Goal: Task Accomplishment & Management: Manage account settings

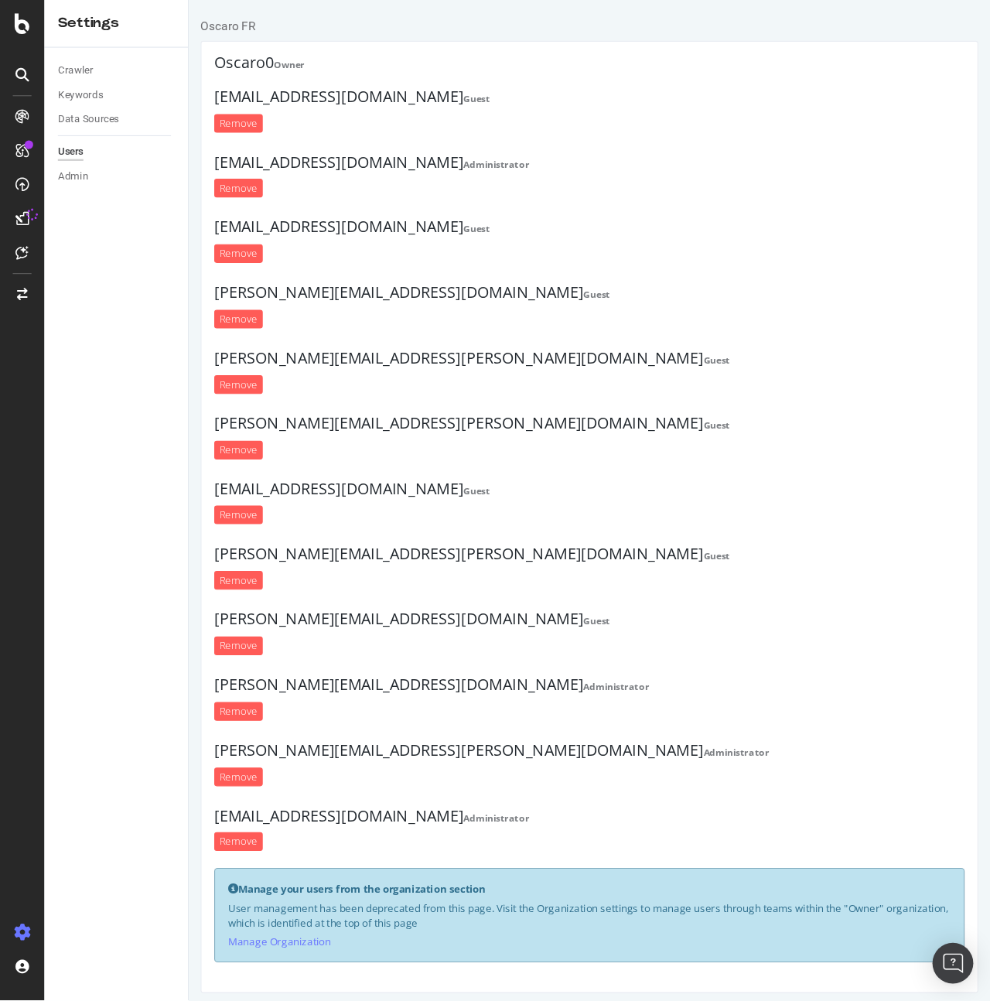
scroll to position [6, 0]
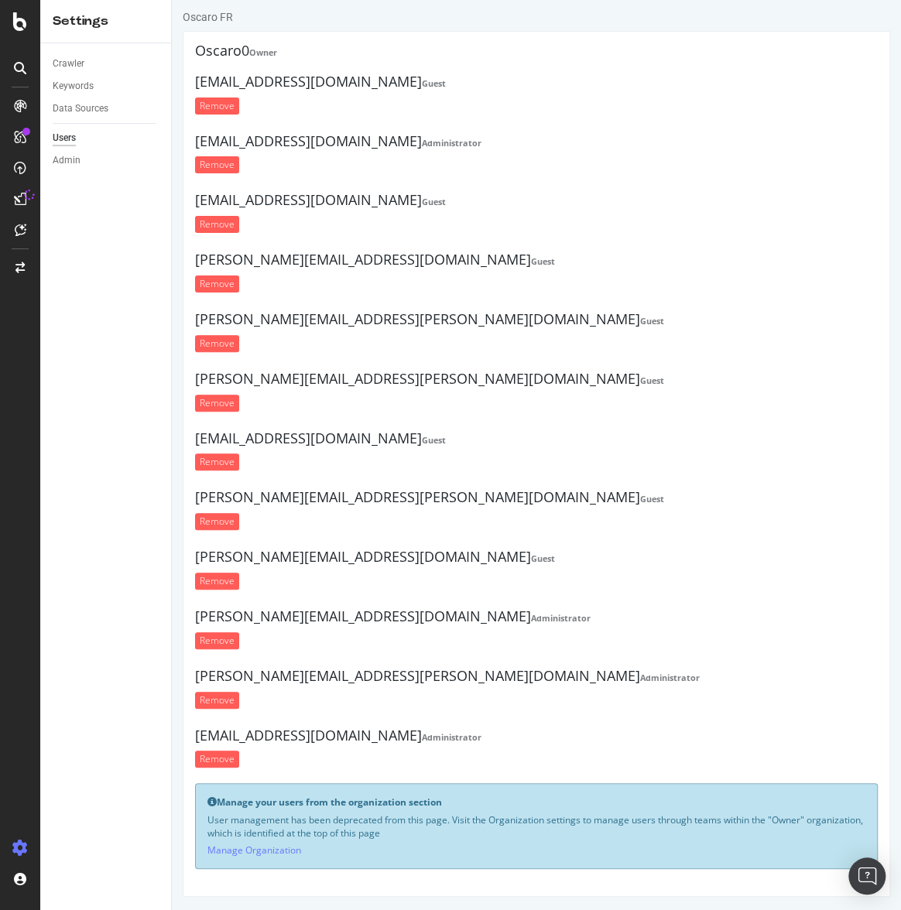
click at [481, 66] on ul "Oscaro0 Owner ridha.azri@oscaro.com Guest Remove amelie.pontreau@oscaro.com Adm…" at bounding box center [536, 409] width 682 height 732
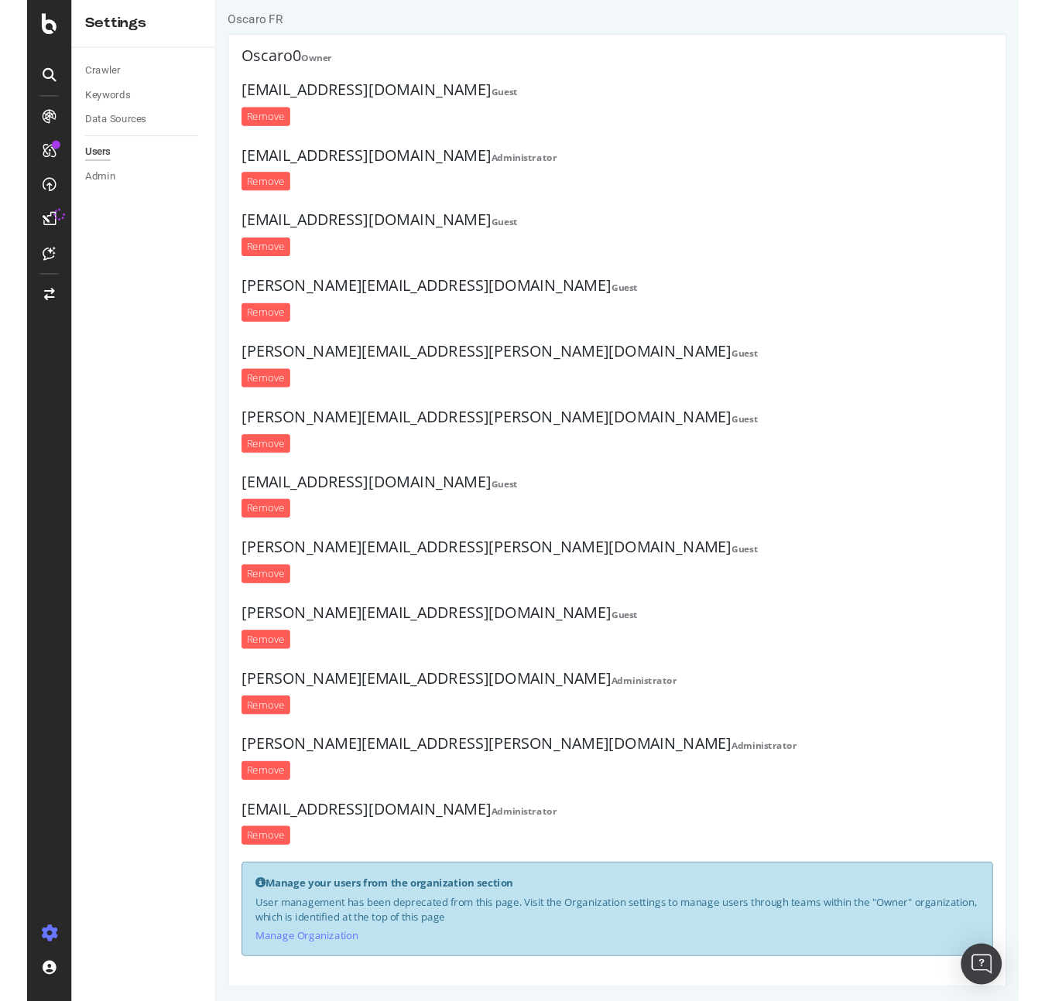
scroll to position [0, 0]
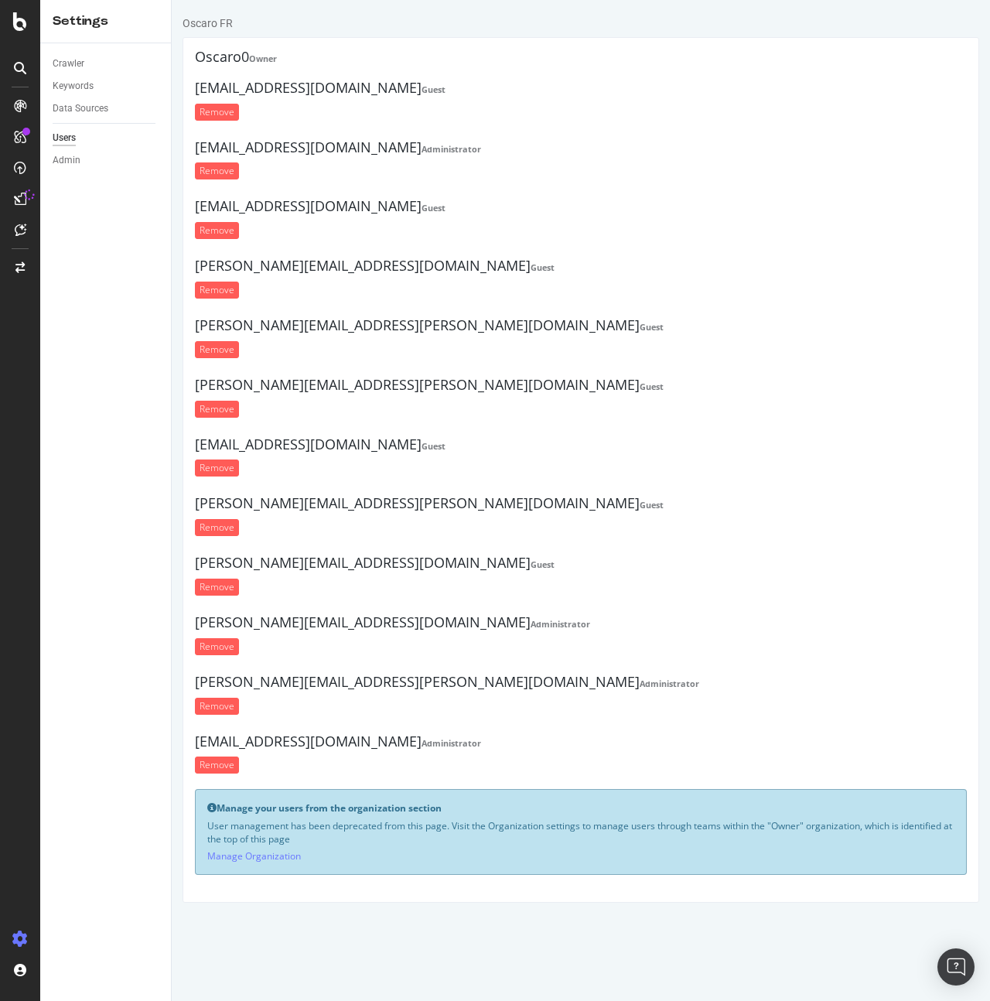
click at [93, 272] on div "Crawler Keywords Data Sources Users Admin" at bounding box center [105, 522] width 131 height 958
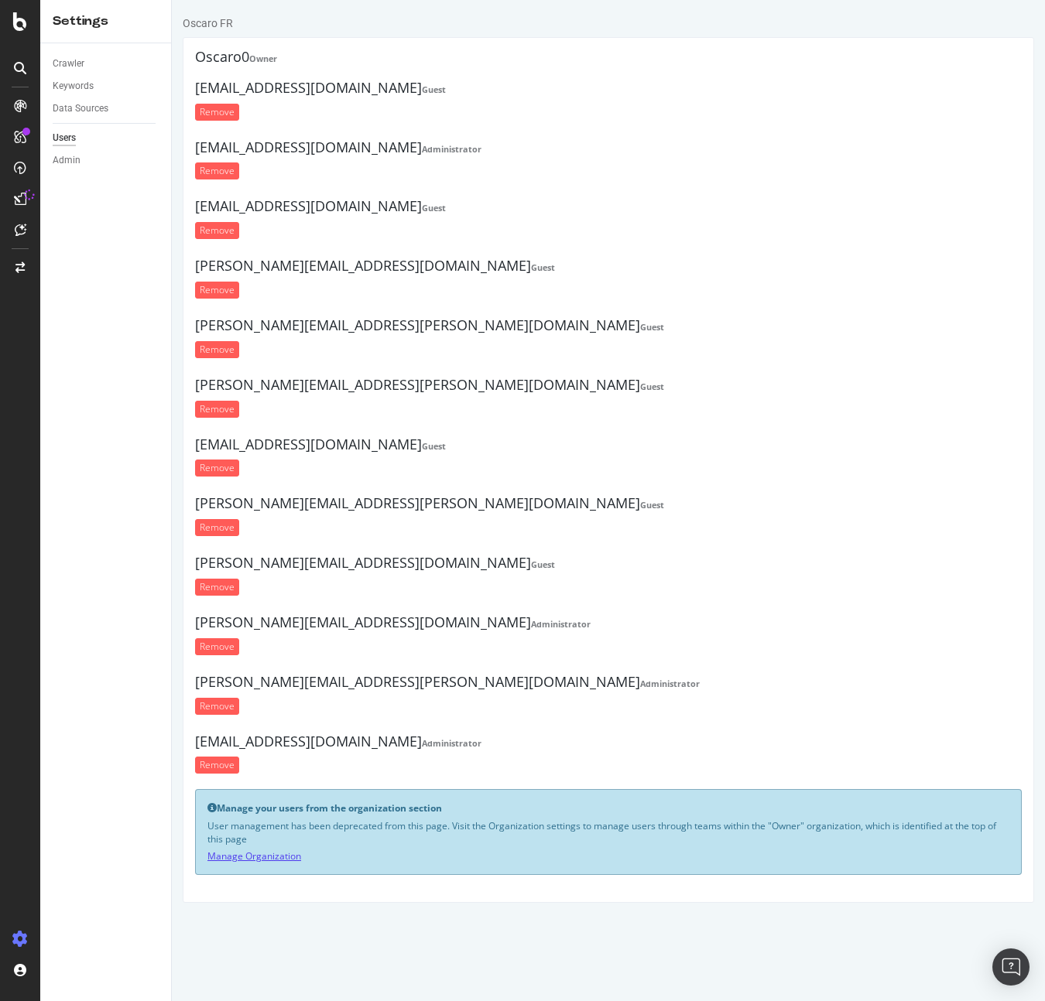
click at [271, 802] on link "Manage Organization" at bounding box center [254, 856] width 94 height 13
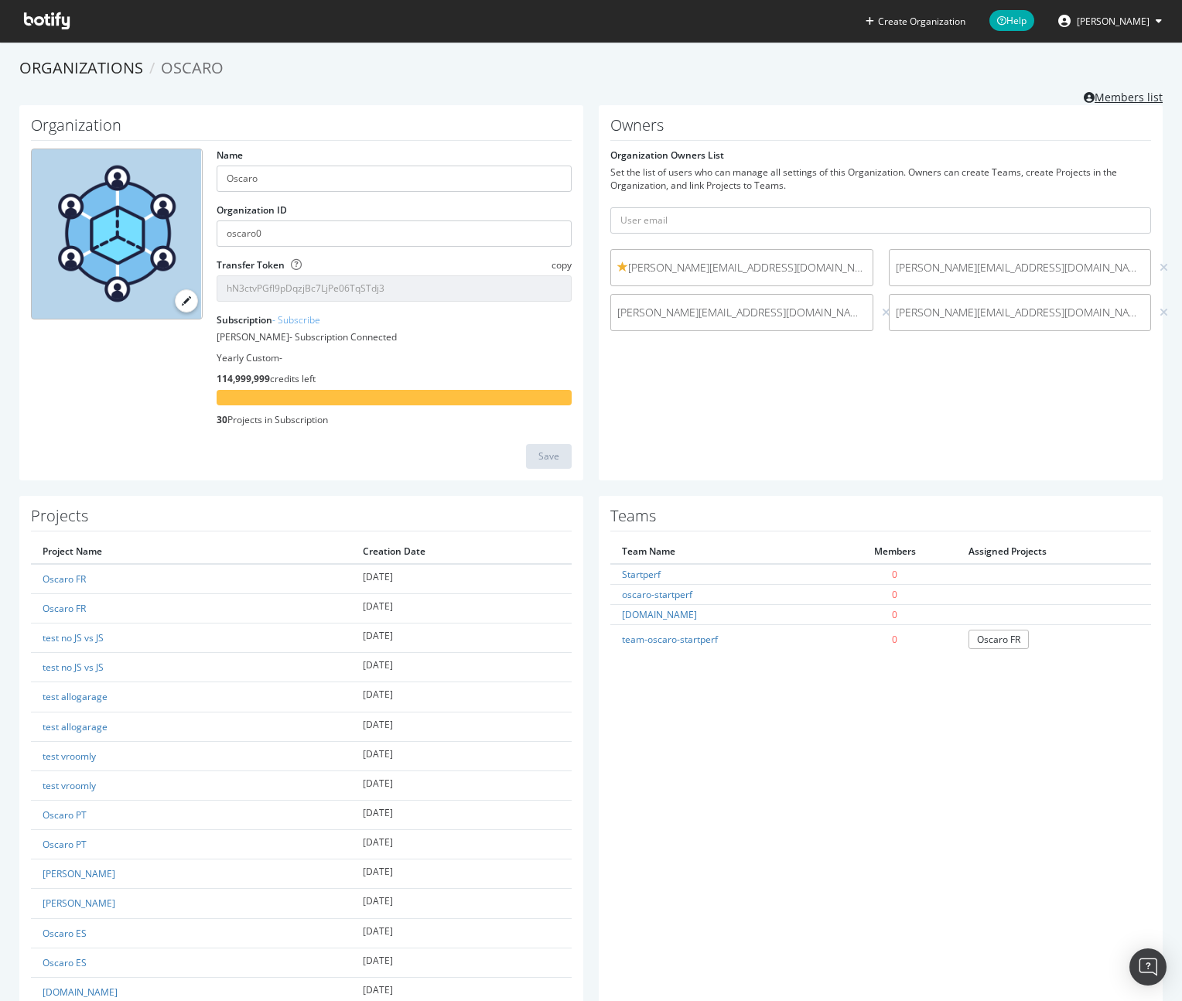
click at [1044, 92] on link "Members list" at bounding box center [1123, 95] width 79 height 19
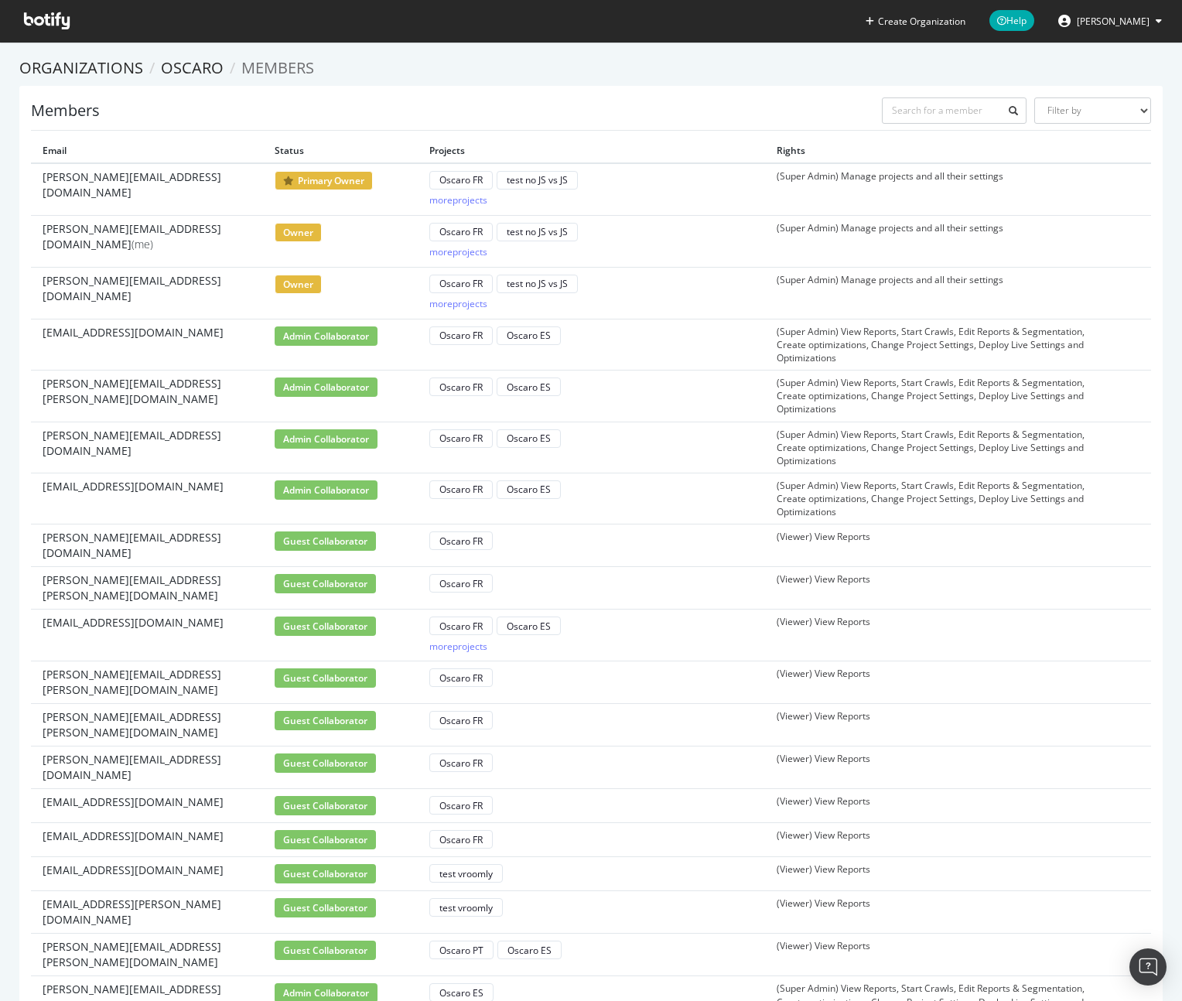
click at [761, 432] on td "Oscaro FR Oscaro ES" at bounding box center [591, 447] width 347 height 51
